Goal: Find specific fact: Find specific fact

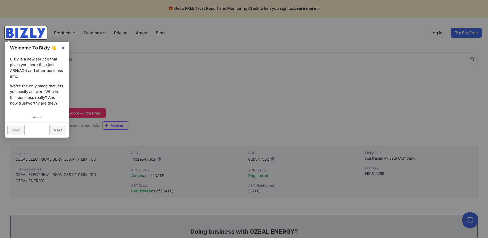
click at [179, 70] on div at bounding box center [244, 119] width 488 height 238
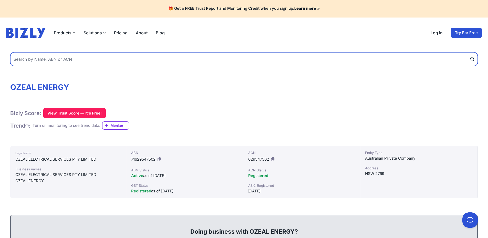
click at [80, 57] on input "text" at bounding box center [243, 59] width 467 height 14
paste input "71 629 547 502"
type input "71 629 547 502"
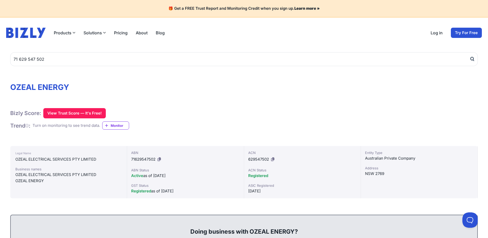
click at [472, 59] on icon "submit" at bounding box center [471, 58] width 5 height 5
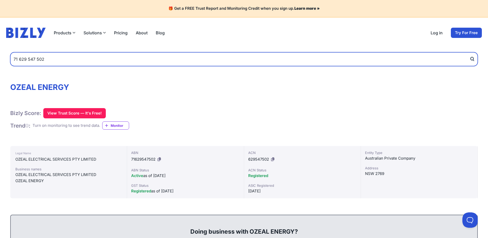
click at [392, 57] on input "71 629 547 502" at bounding box center [243, 59] width 467 height 14
